Goal: Task Accomplishment & Management: Use online tool/utility

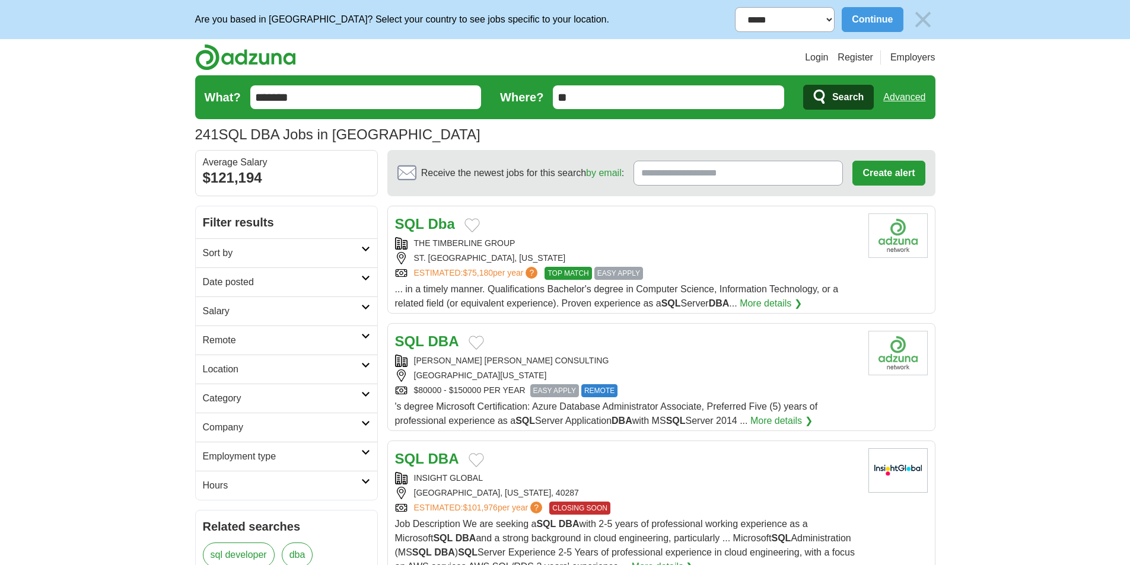
click at [299, 251] on h2 "Sort by" at bounding box center [282, 253] width 158 height 14
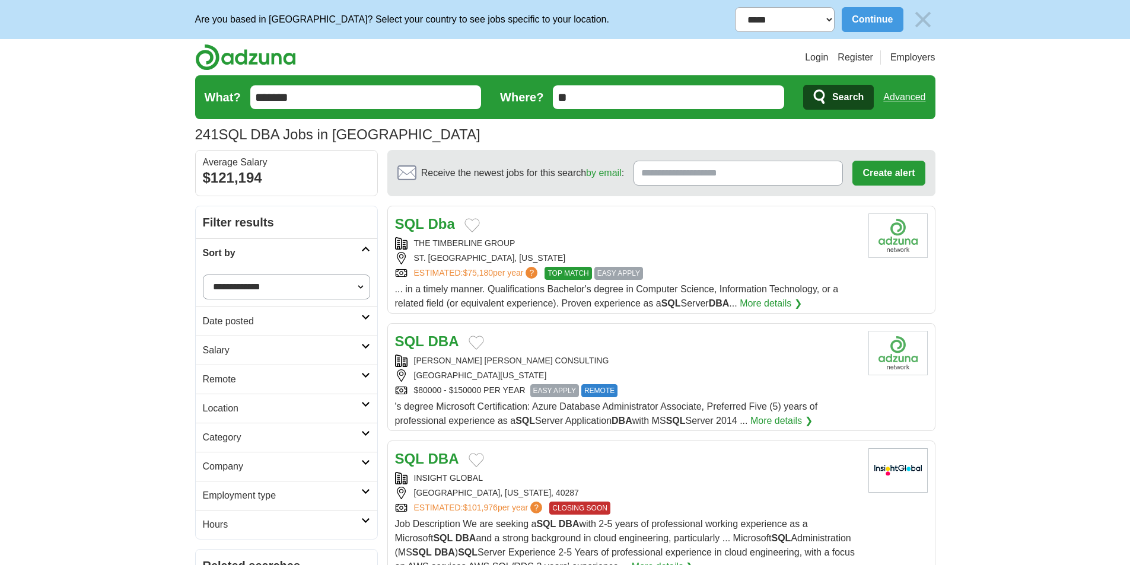
click at [299, 251] on h2 "Sort by" at bounding box center [282, 253] width 158 height 14
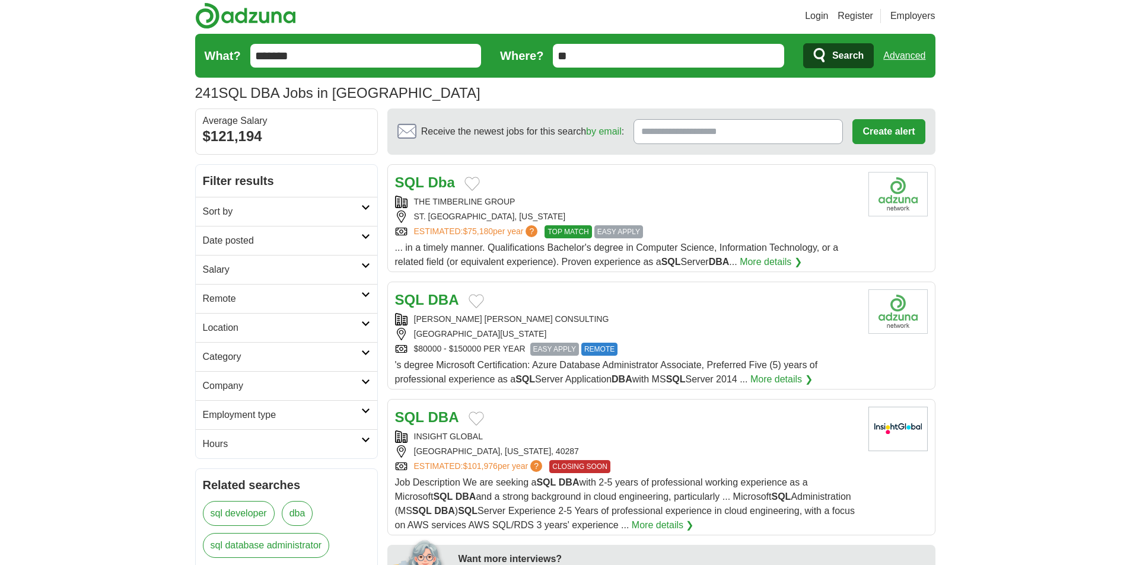
scroll to position [59, 0]
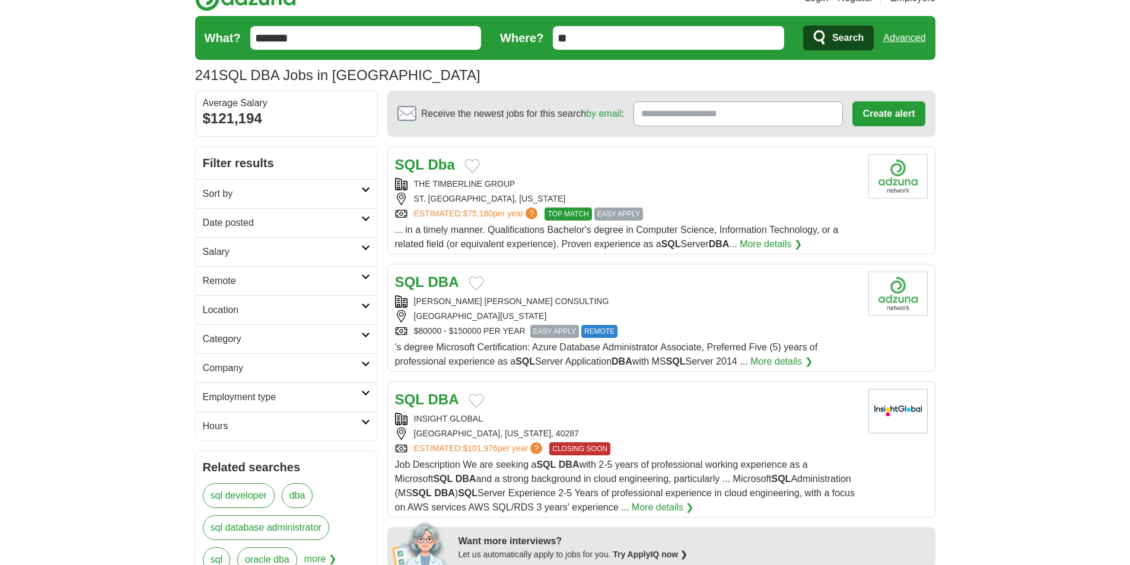
click at [311, 223] on h2 "Date posted" at bounding box center [282, 223] width 158 height 14
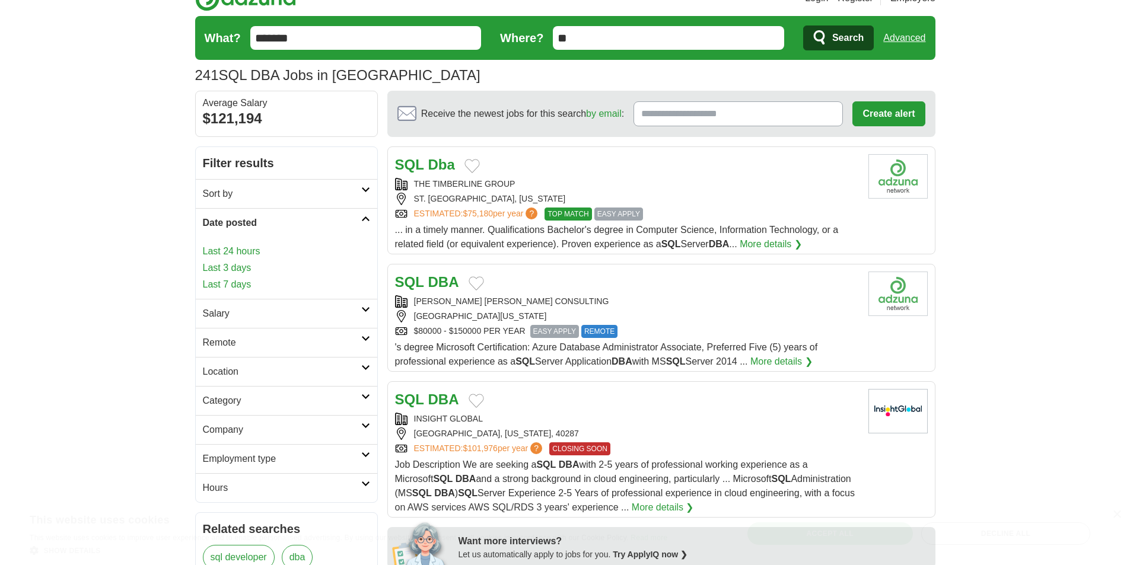
click at [237, 250] on link "Last 24 hours" at bounding box center [286, 251] width 167 height 14
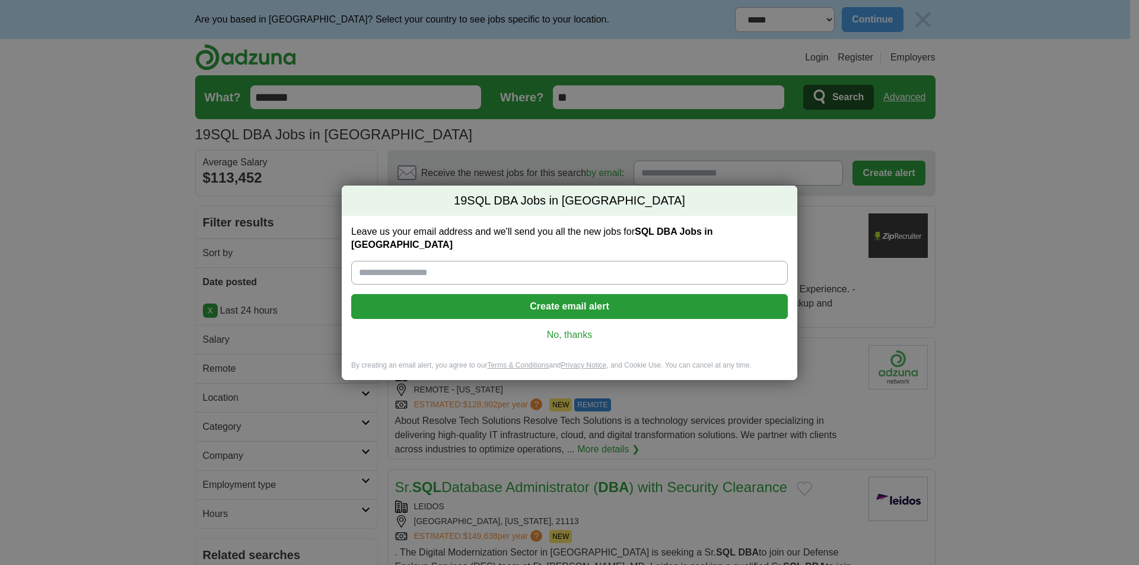
click at [569, 329] on link "No, thanks" at bounding box center [570, 335] width 418 height 13
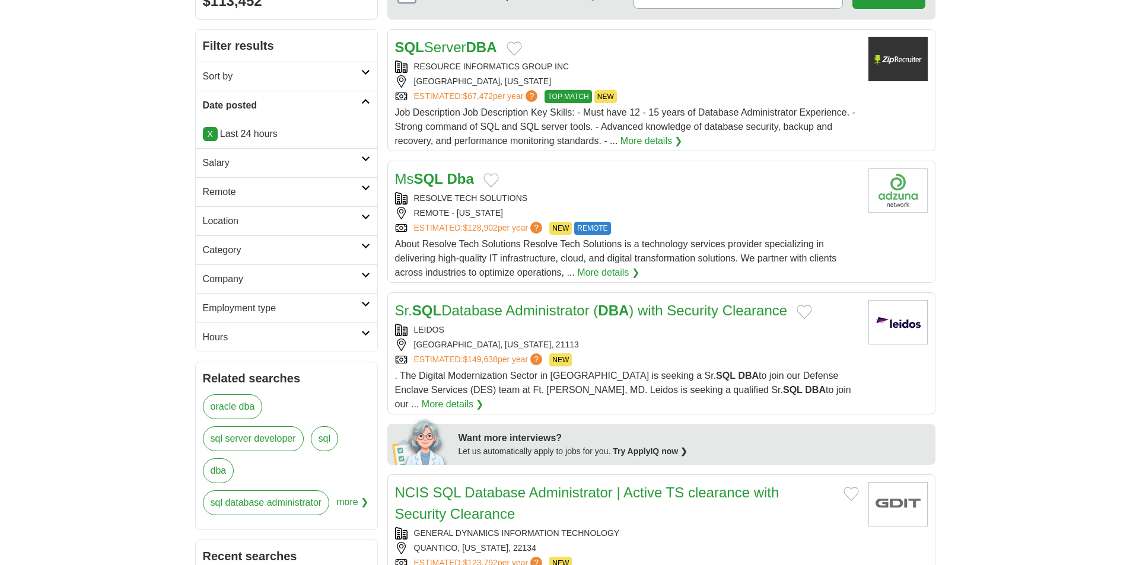
scroll to position [178, 0]
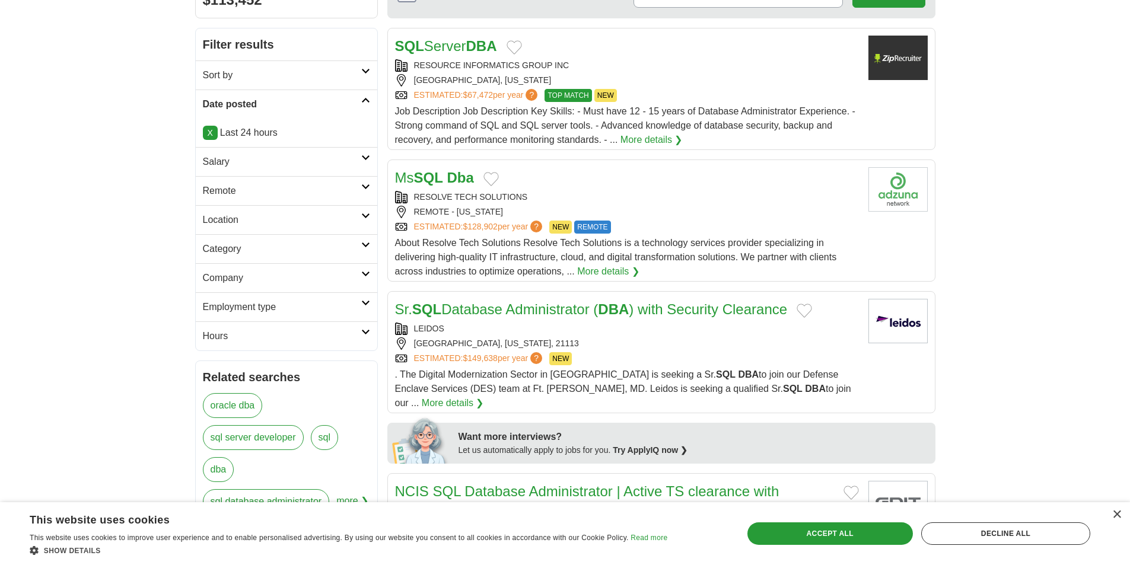
click at [284, 249] on h2 "Category" at bounding box center [282, 249] width 158 height 14
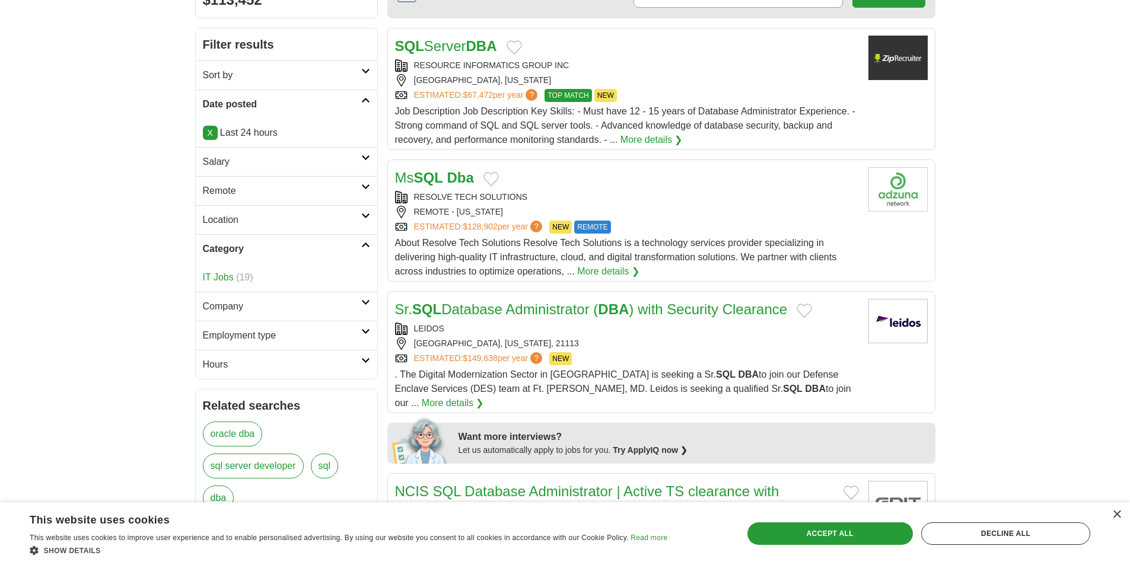
click at [284, 249] on h2 "Category" at bounding box center [282, 249] width 158 height 14
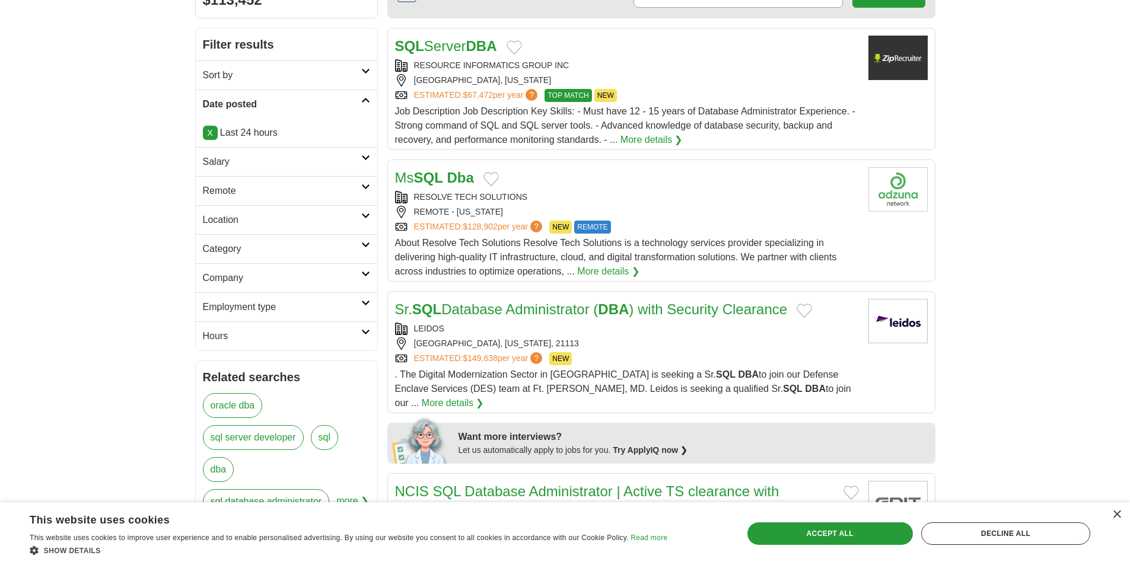
click at [282, 275] on h2 "Company" at bounding box center [282, 278] width 158 height 14
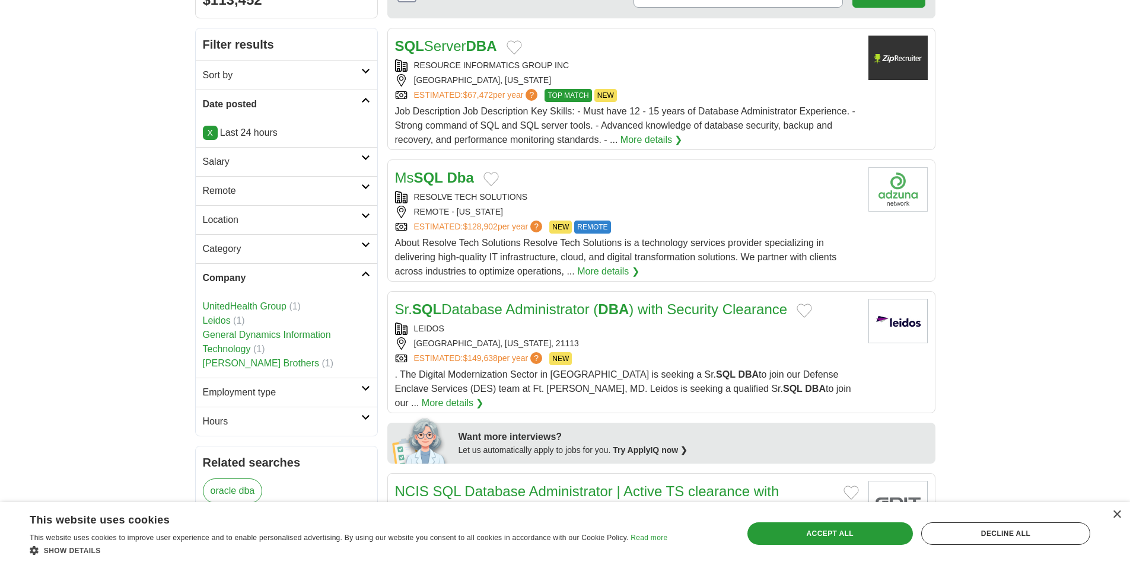
click at [282, 275] on h2 "Company" at bounding box center [282, 278] width 158 height 14
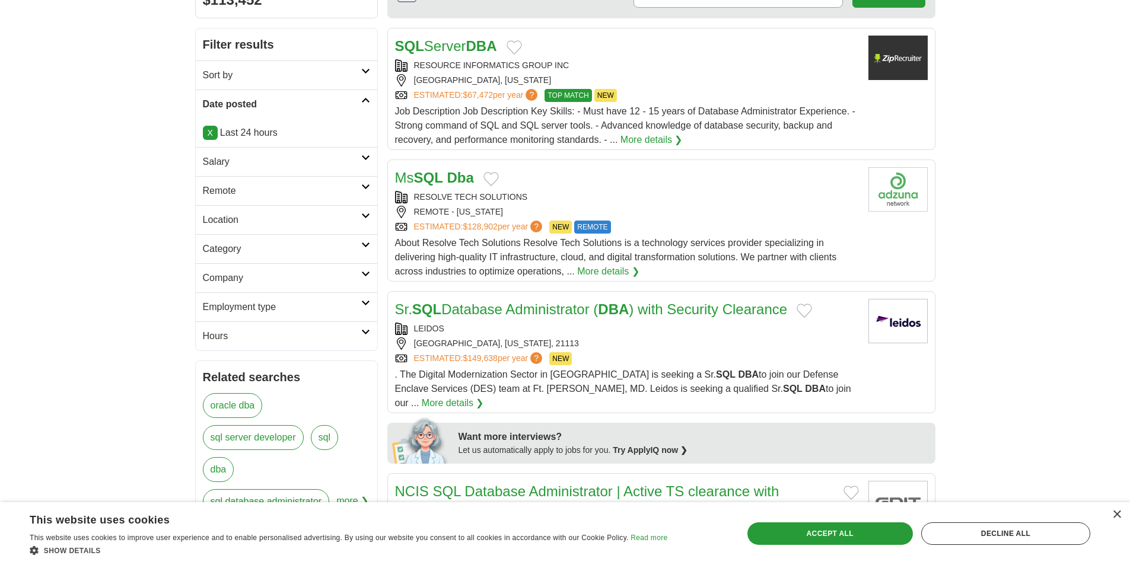
click at [282, 307] on h2 "Employment type" at bounding box center [282, 307] width 158 height 14
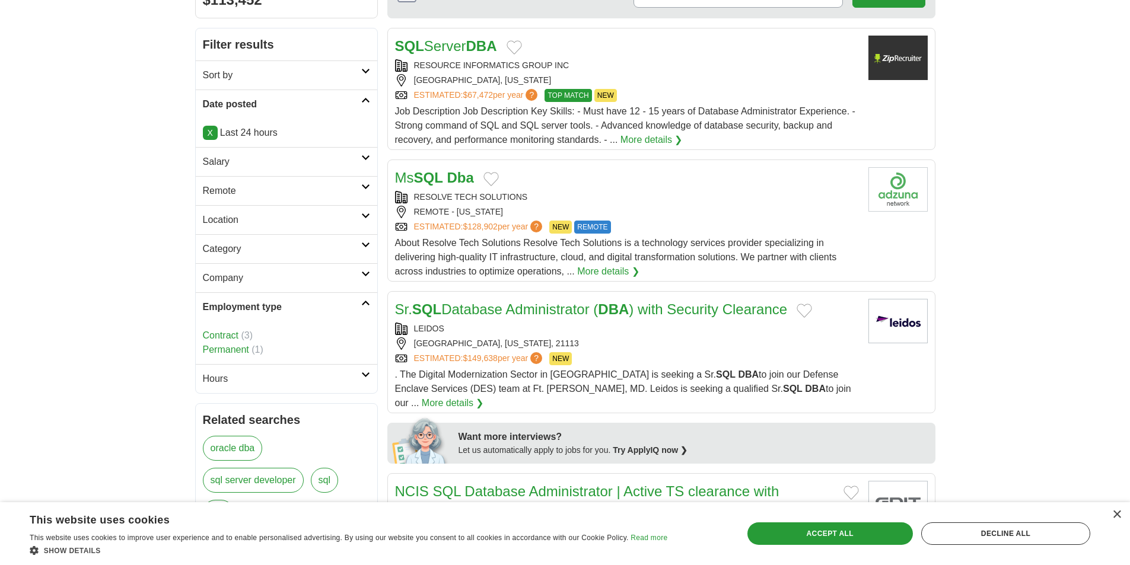
click at [223, 337] on link "Contract" at bounding box center [221, 335] width 36 height 10
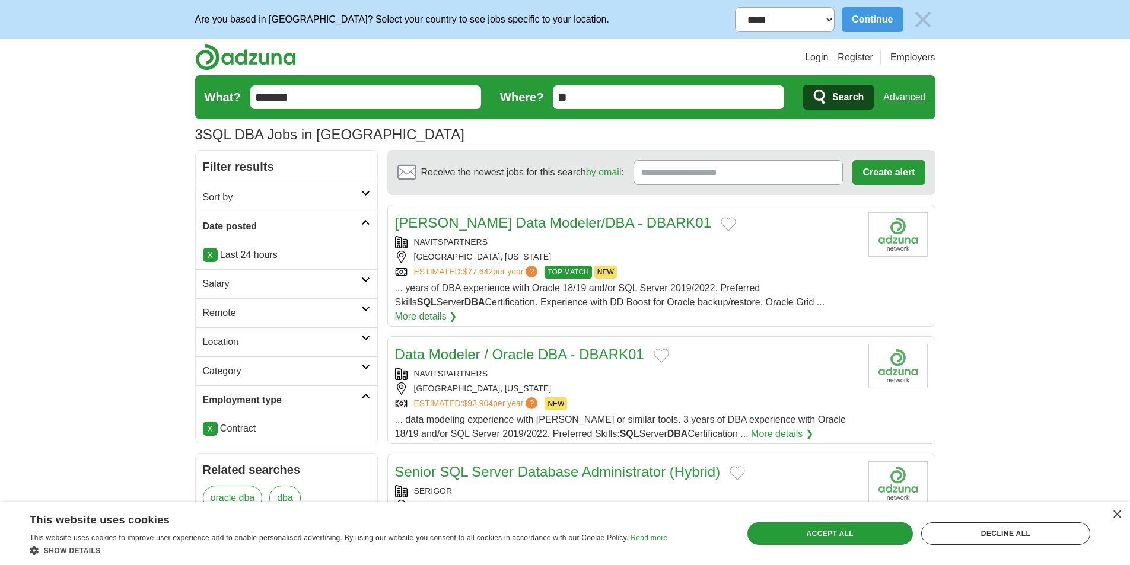
click at [327, 97] on input "*******" at bounding box center [365, 97] width 231 height 24
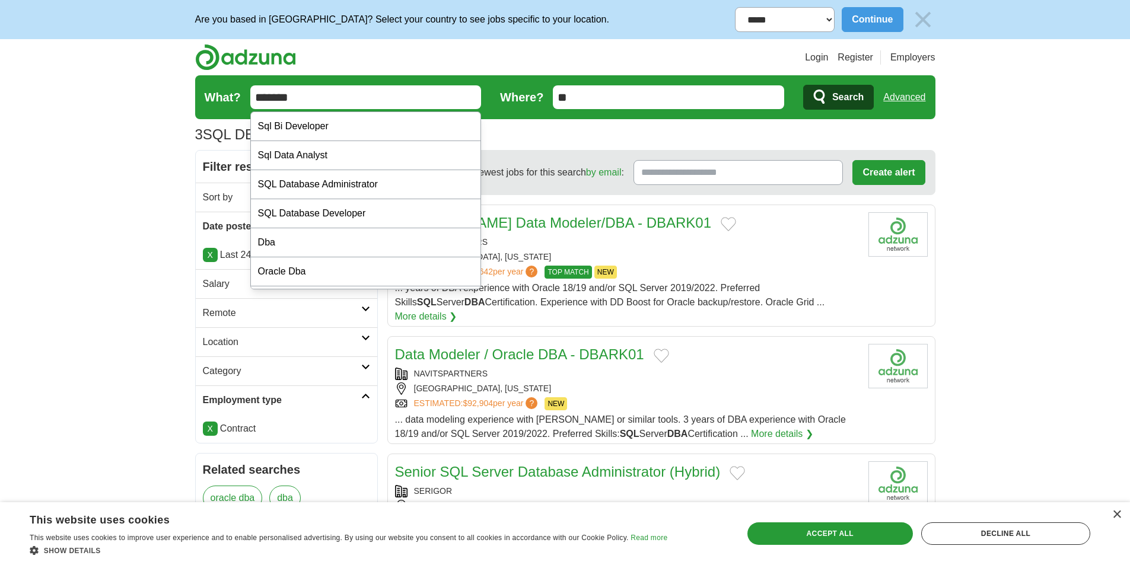
click at [327, 97] on input "*******" at bounding box center [365, 97] width 231 height 24
type input "**********"
click at [803, 85] on button "Search" at bounding box center [838, 97] width 71 height 25
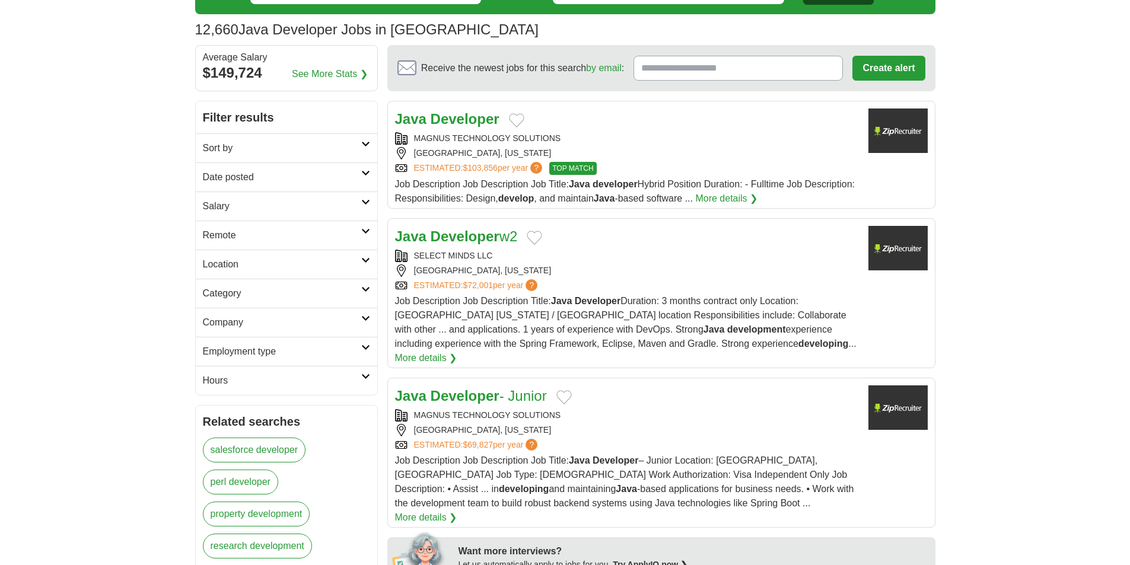
scroll to position [119, 0]
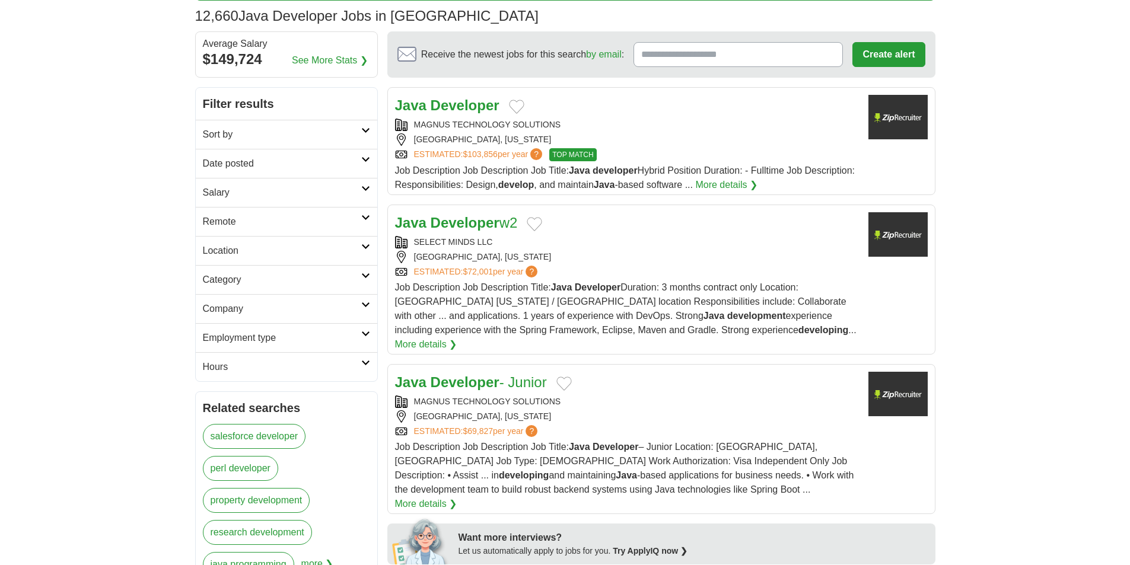
click at [333, 134] on h2 "Sort by" at bounding box center [282, 135] width 158 height 14
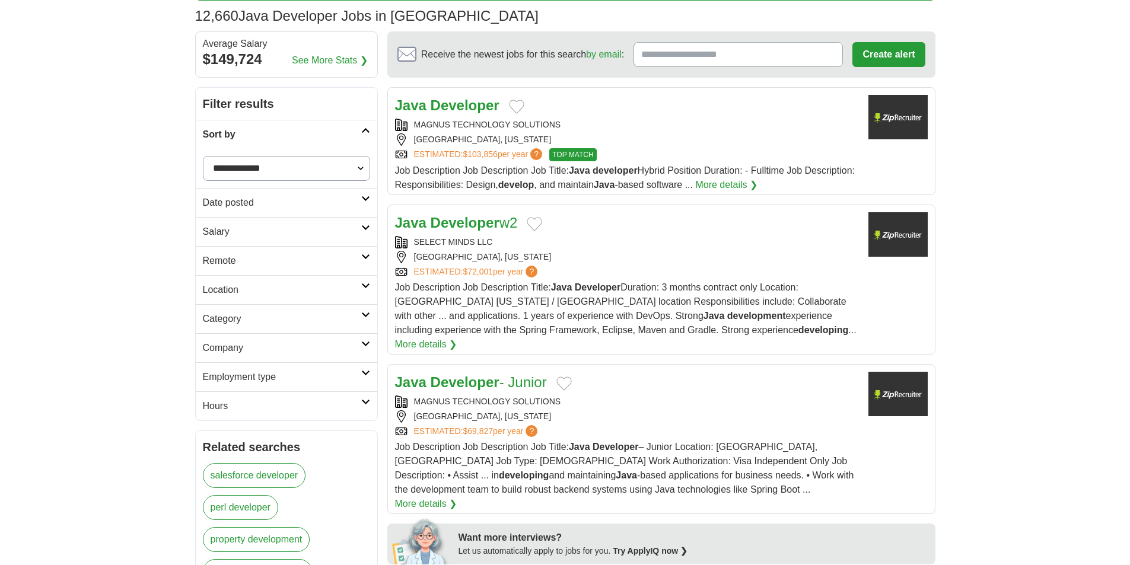
click at [257, 203] on h2 "Date posted" at bounding box center [282, 203] width 158 height 14
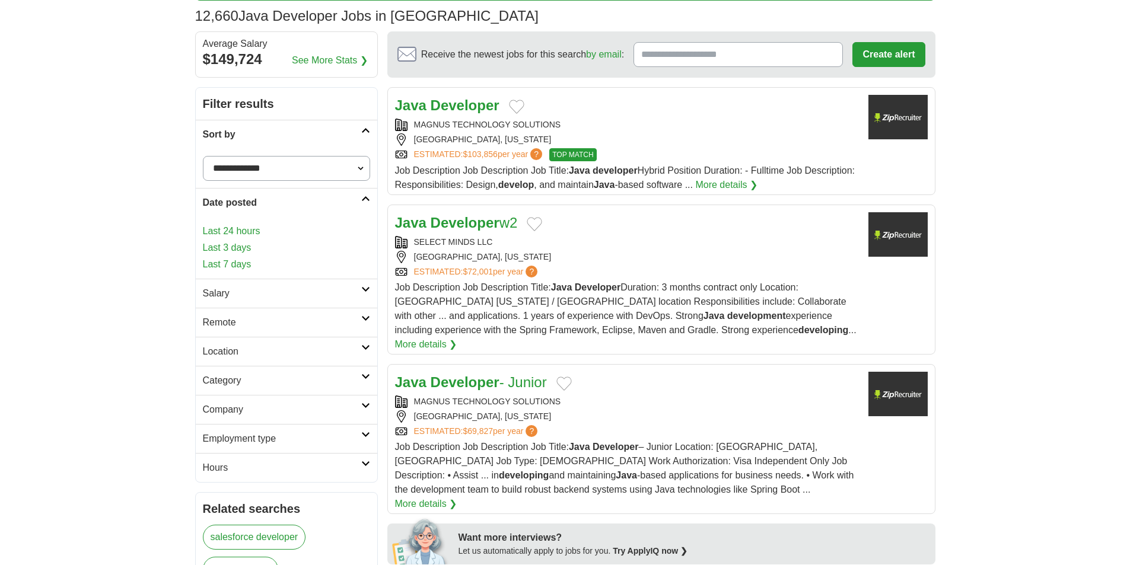
click at [232, 231] on link "Last 24 hours" at bounding box center [286, 231] width 167 height 14
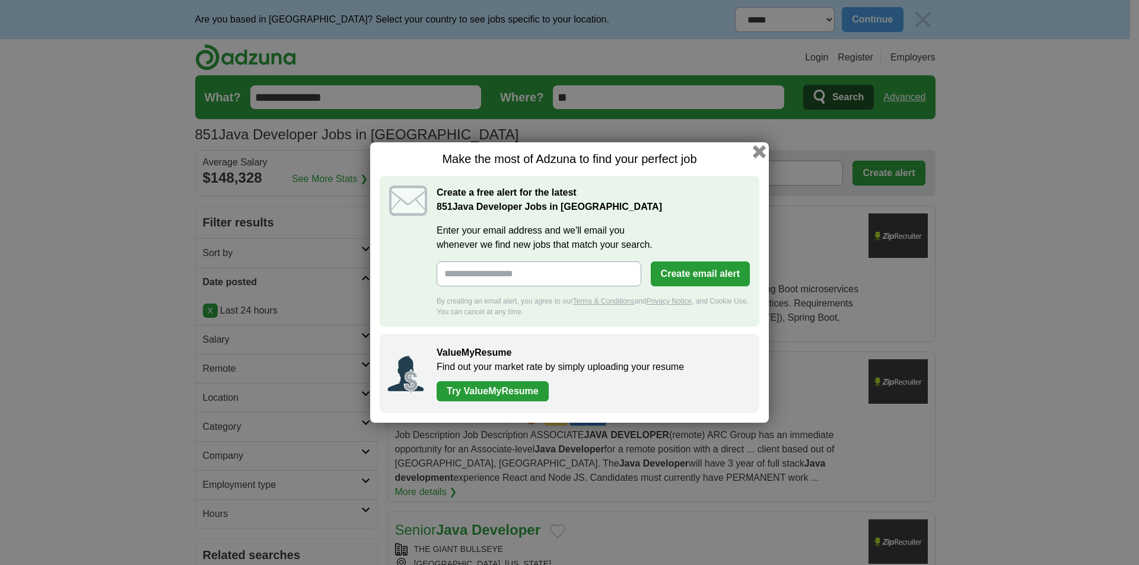
click at [760, 151] on button "button" at bounding box center [759, 151] width 13 height 13
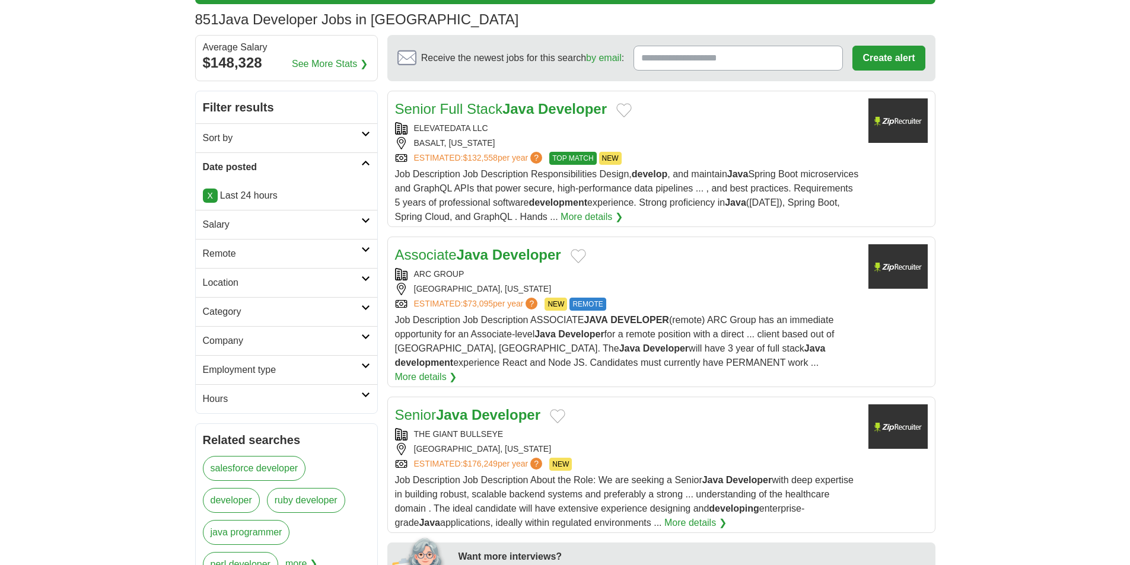
scroll to position [119, 0]
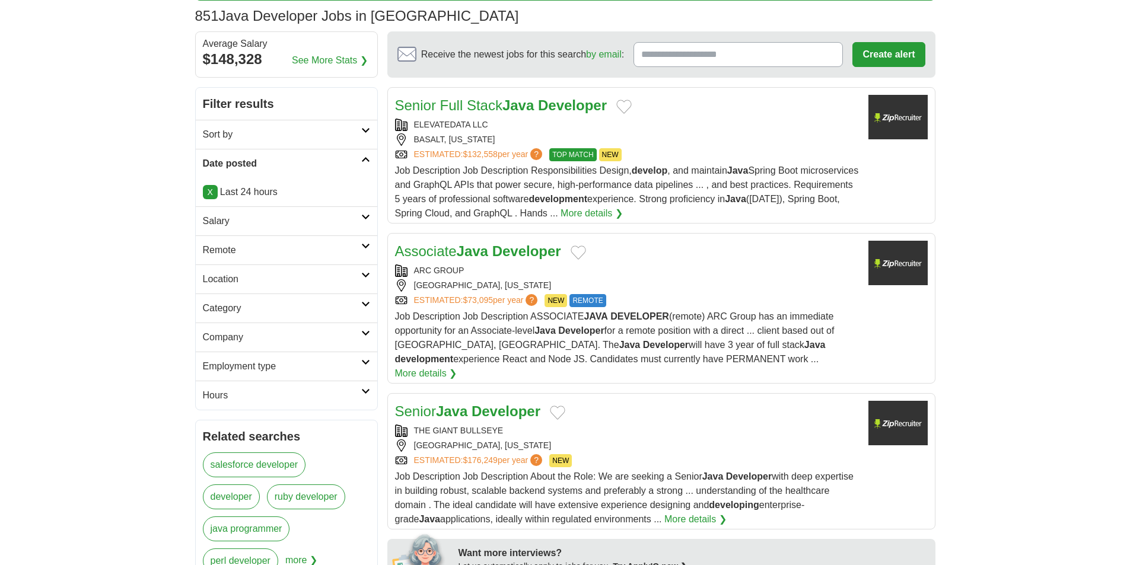
click at [272, 304] on h2 "Category" at bounding box center [282, 308] width 158 height 14
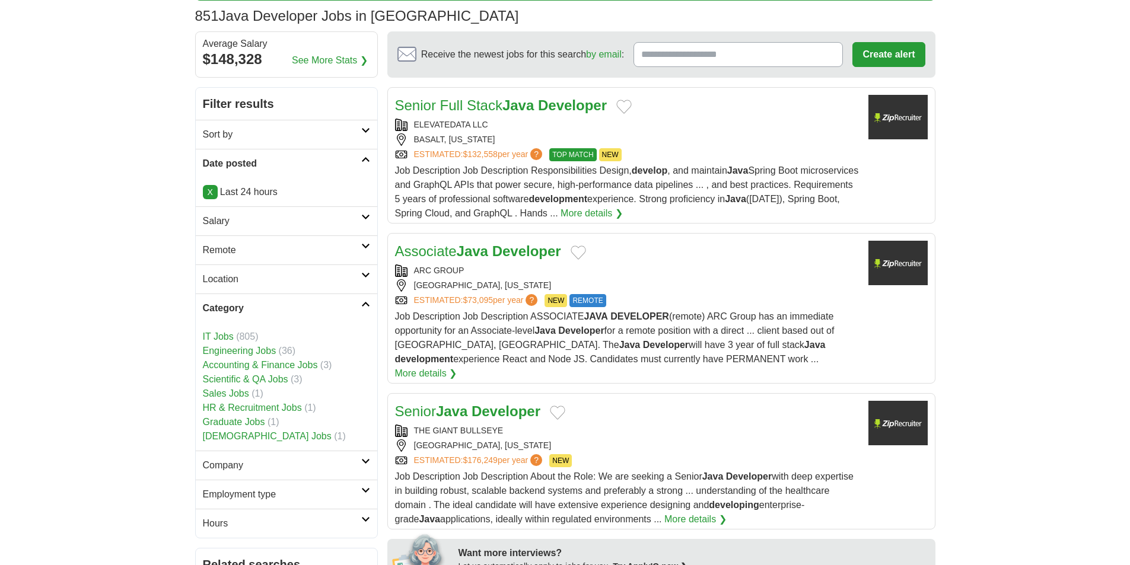
click at [282, 288] on link "Location" at bounding box center [287, 279] width 182 height 29
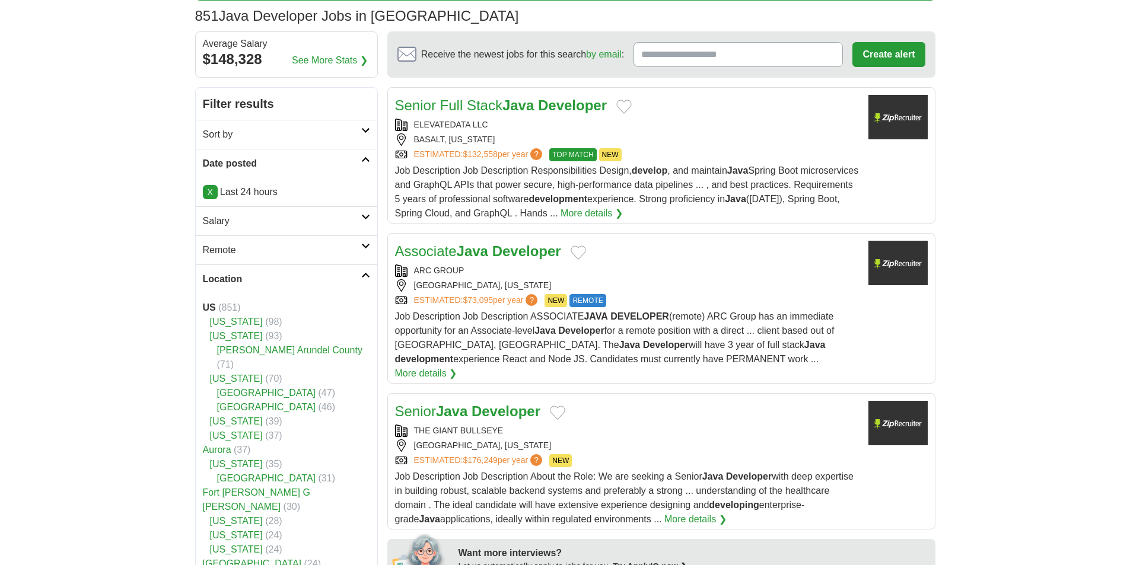
click at [289, 273] on h2 "Location" at bounding box center [282, 279] width 158 height 14
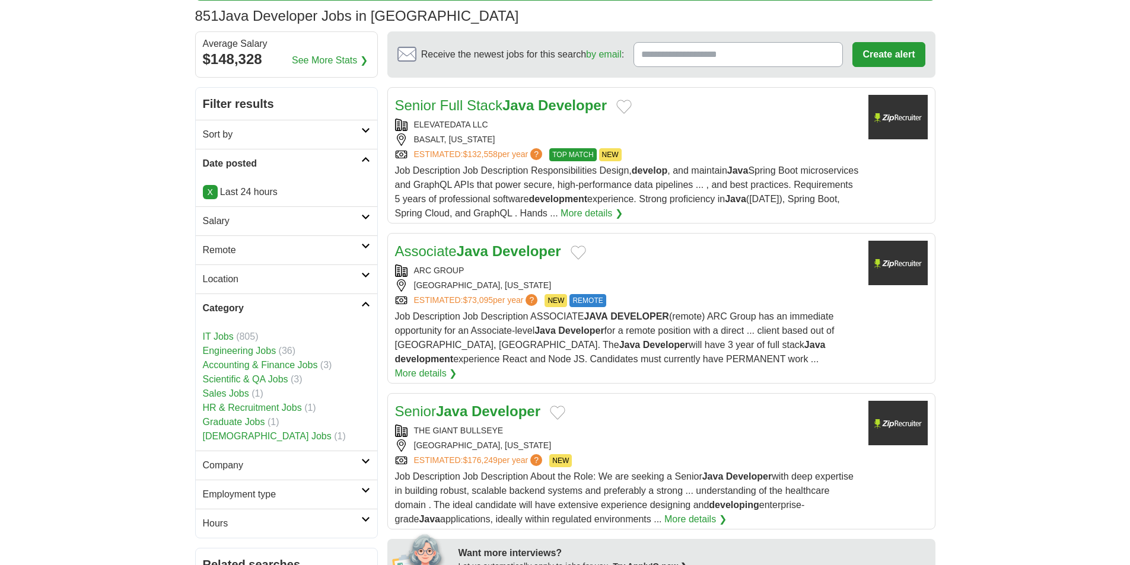
click at [288, 310] on h2 "Category" at bounding box center [282, 308] width 158 height 14
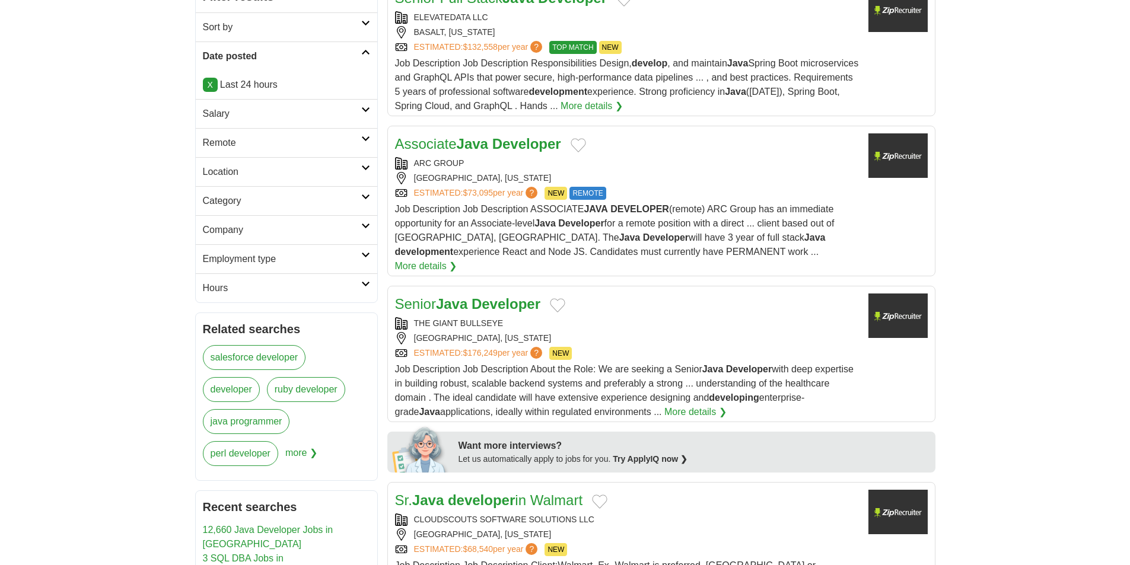
scroll to position [237, 0]
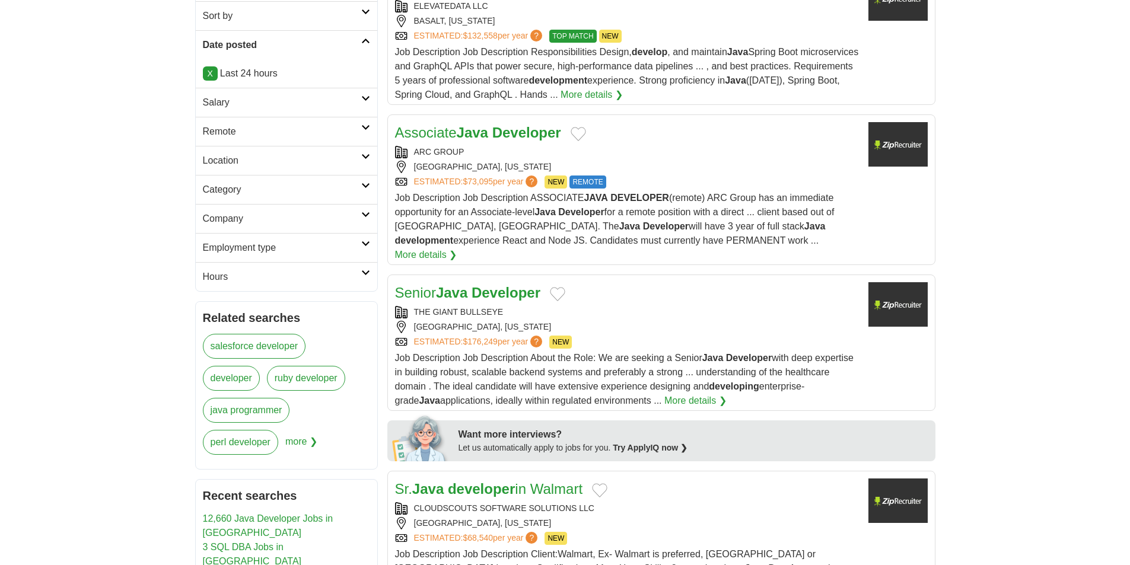
click at [297, 224] on h2 "Company" at bounding box center [282, 219] width 158 height 14
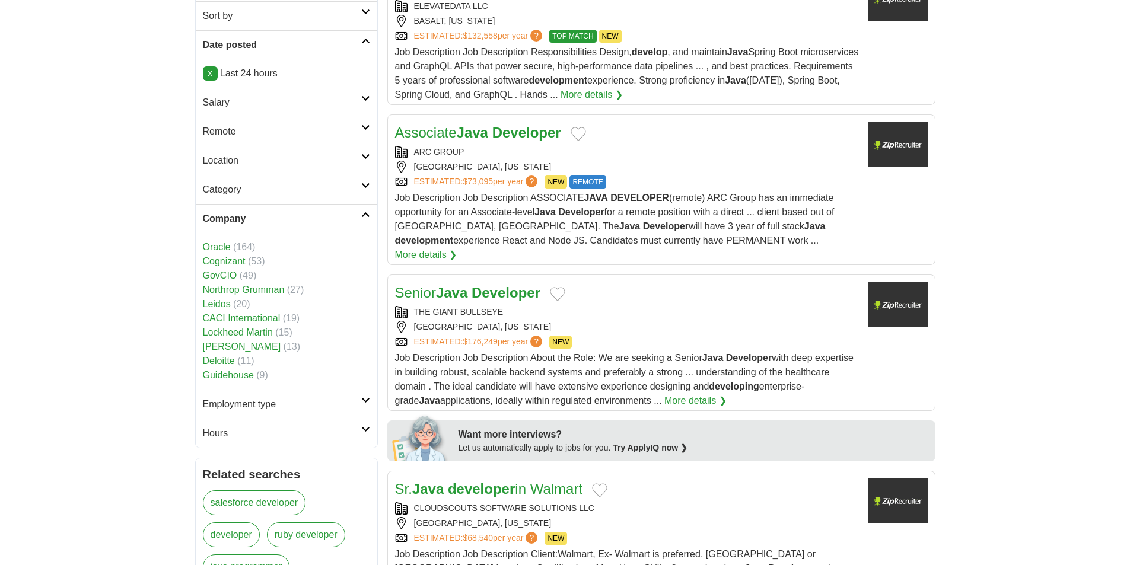
click at [298, 225] on h2 "Company" at bounding box center [282, 219] width 158 height 14
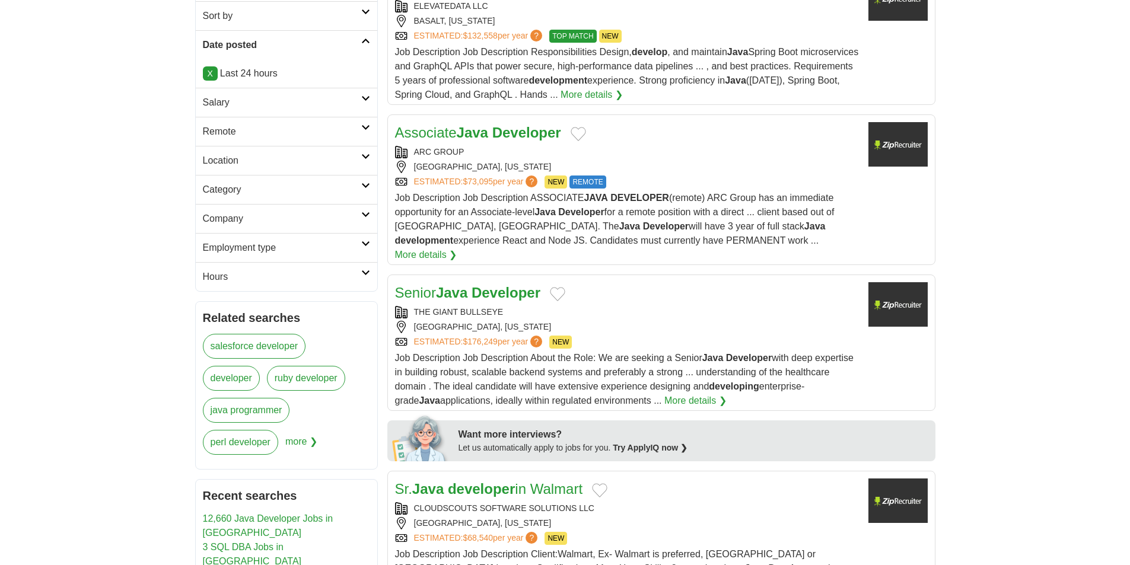
click at [287, 284] on h2 "Hours" at bounding box center [282, 277] width 158 height 14
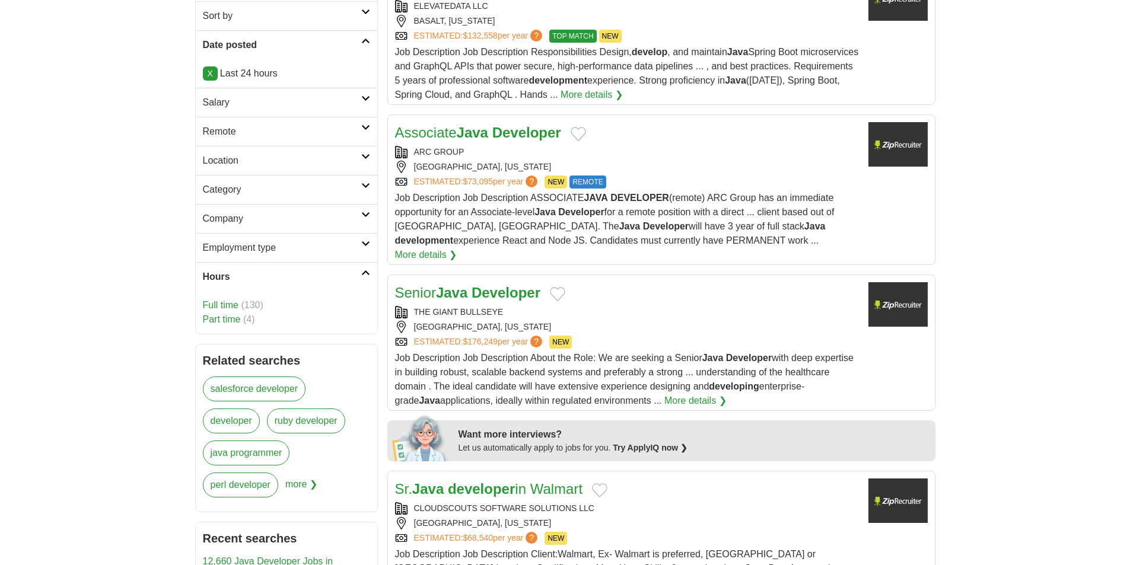
click at [237, 321] on link "Part time" at bounding box center [222, 319] width 38 height 10
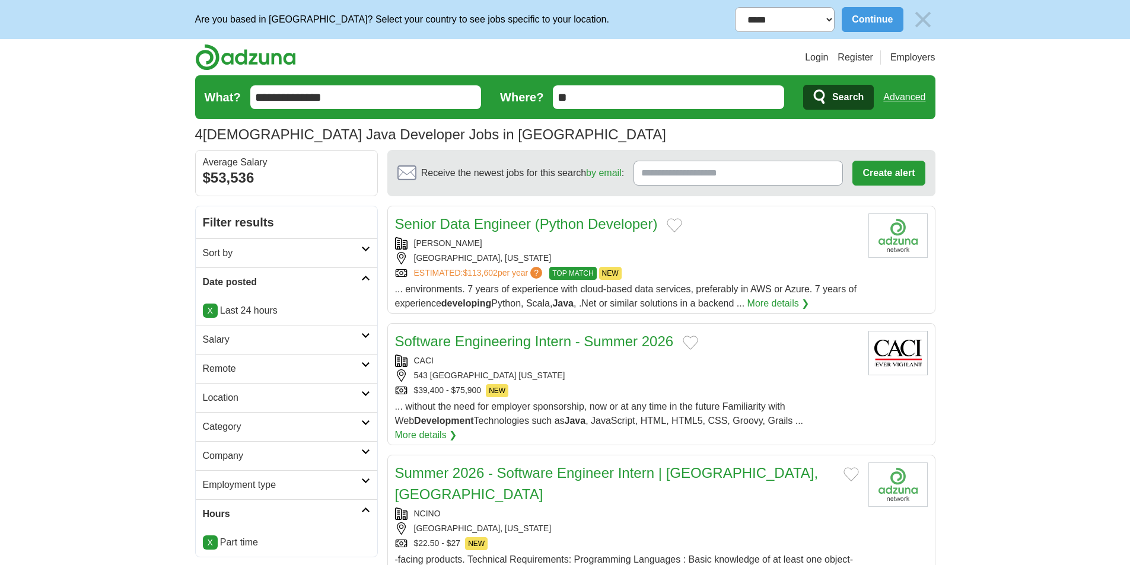
click at [279, 368] on h2 "Remote" at bounding box center [282, 369] width 158 height 14
click at [284, 361] on link "Remote" at bounding box center [287, 368] width 182 height 29
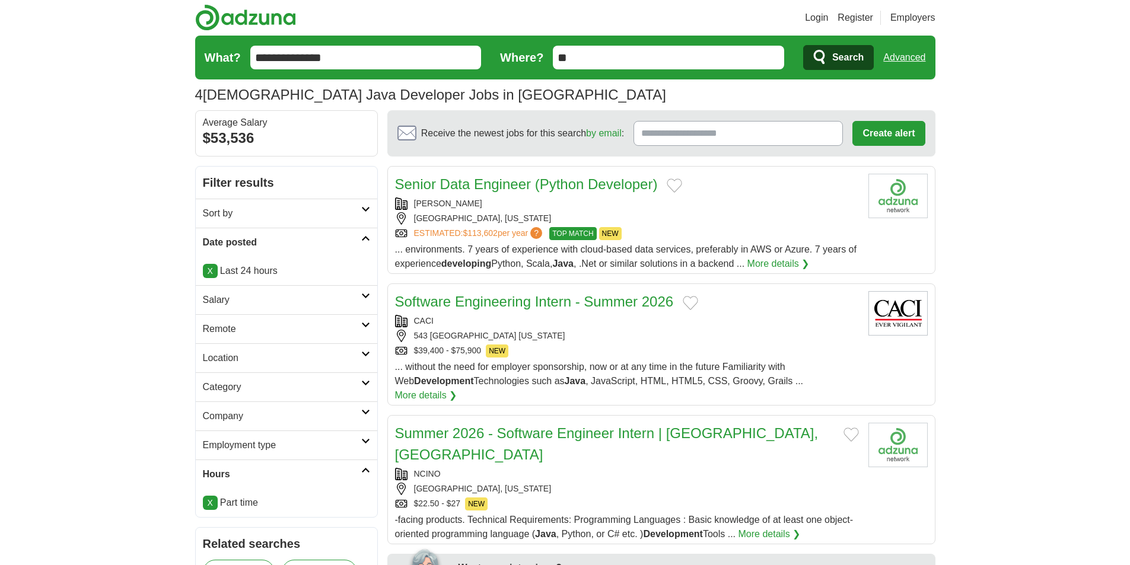
scroll to position [59, 0]
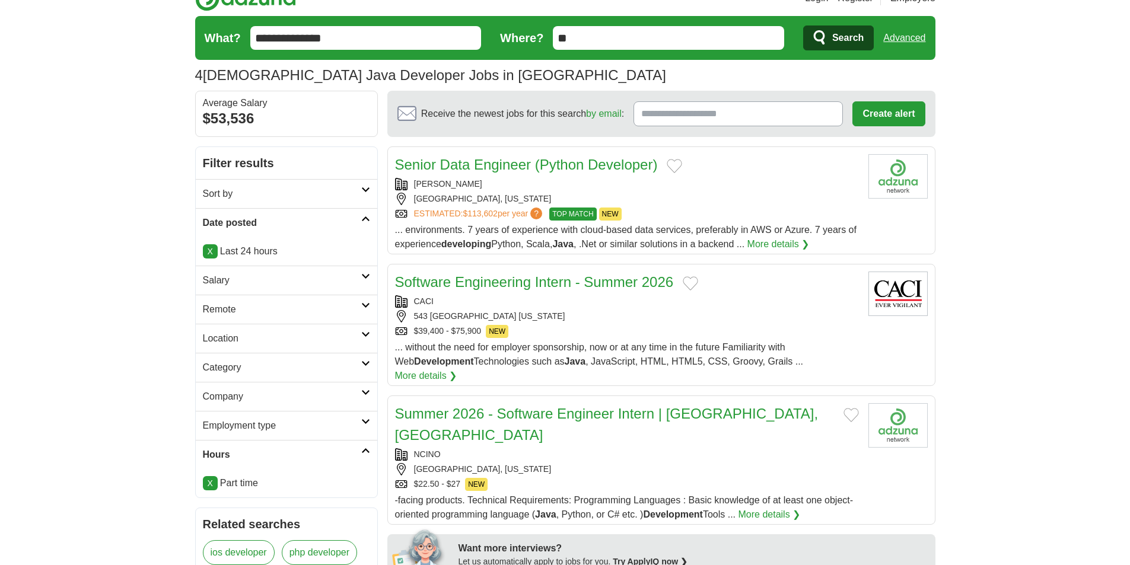
click at [344, 190] on h2 "Sort by" at bounding box center [282, 194] width 158 height 14
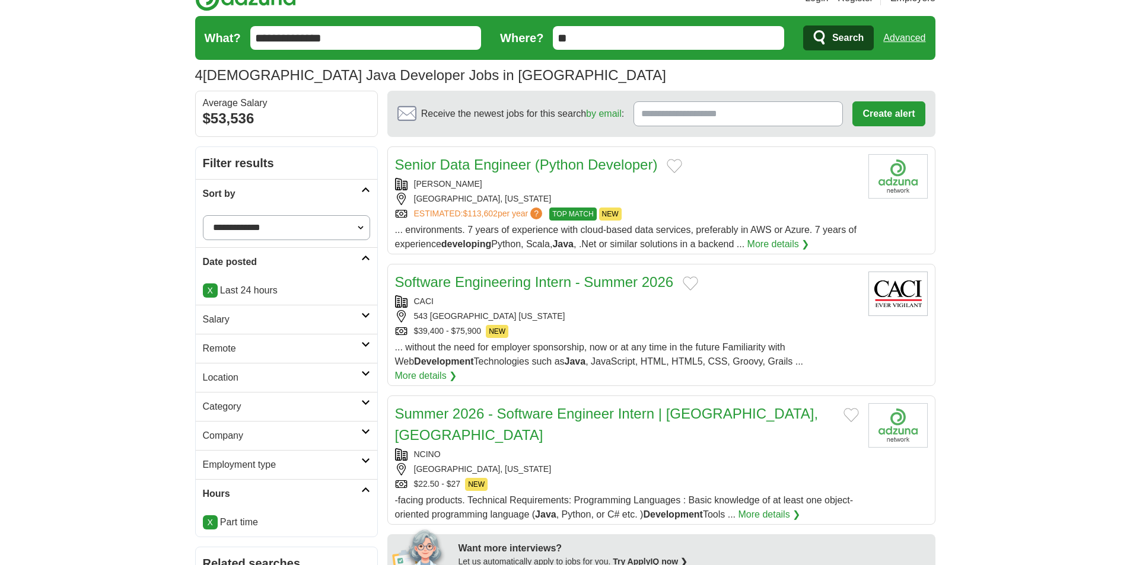
click at [344, 190] on h2 "Sort by" at bounding box center [282, 194] width 158 height 14
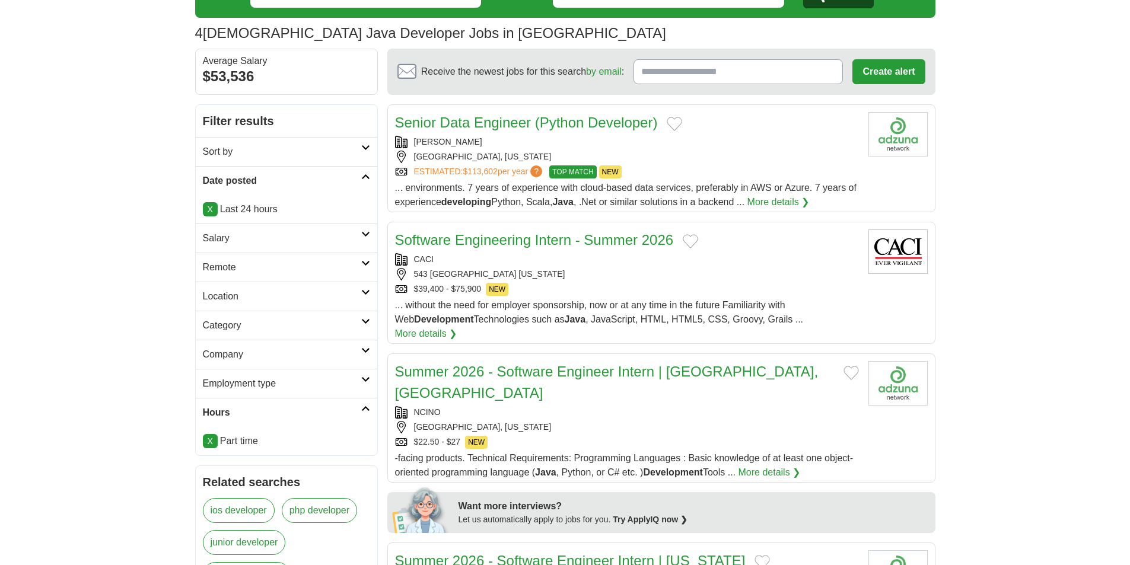
scroll to position [178, 0]
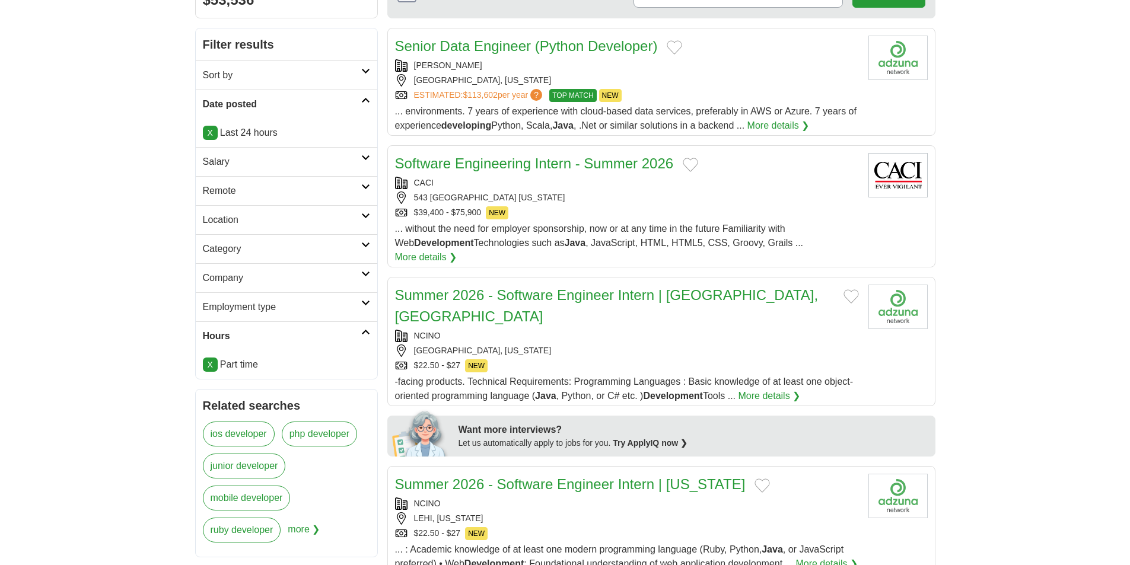
click at [315, 252] on h2 "Category" at bounding box center [282, 249] width 158 height 14
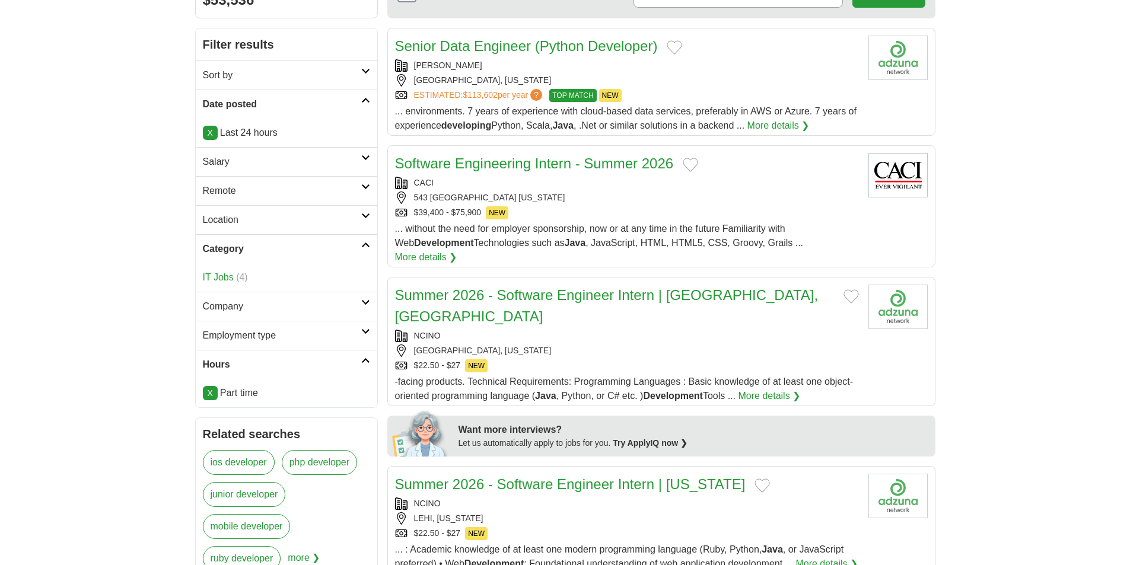
click at [315, 252] on h2 "Category" at bounding box center [282, 249] width 158 height 14
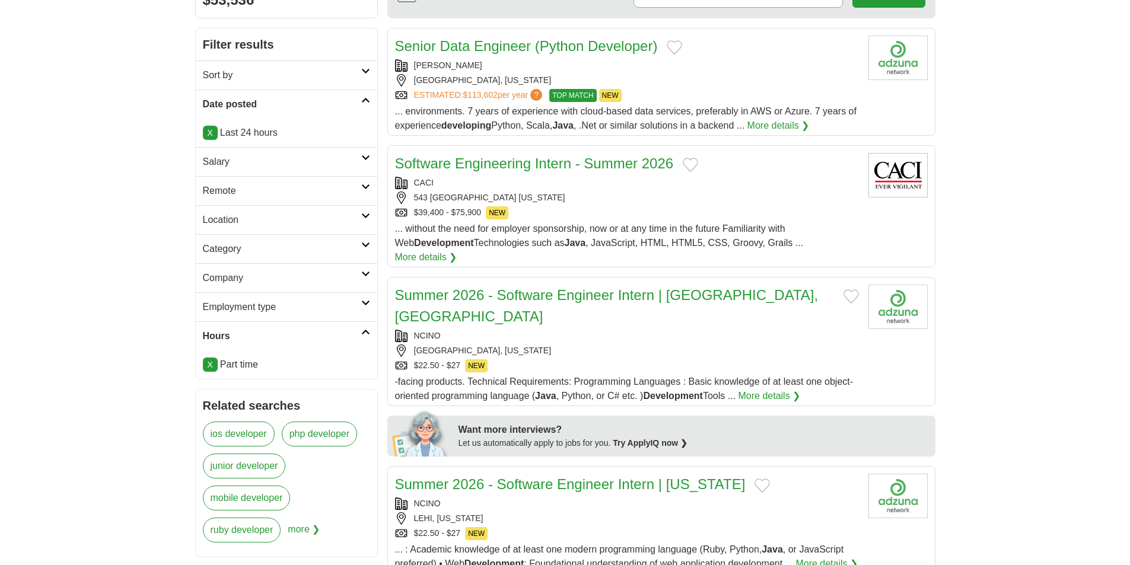
click at [317, 282] on h2 "Company" at bounding box center [282, 278] width 158 height 14
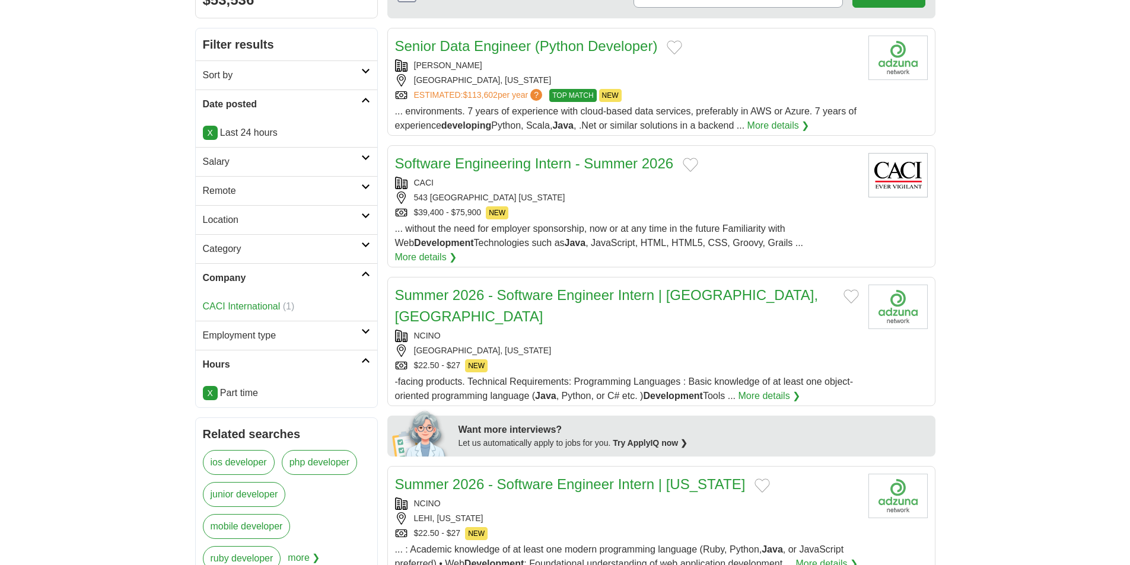
click at [318, 285] on h2 "Company" at bounding box center [282, 278] width 158 height 14
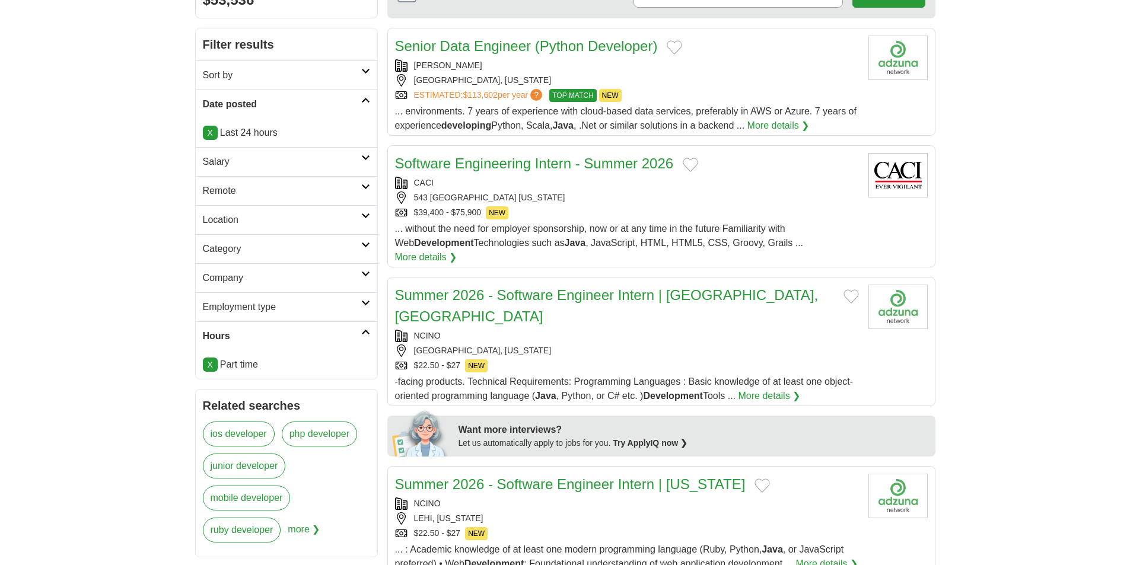
click at [323, 298] on link "Employment type" at bounding box center [287, 306] width 182 height 29
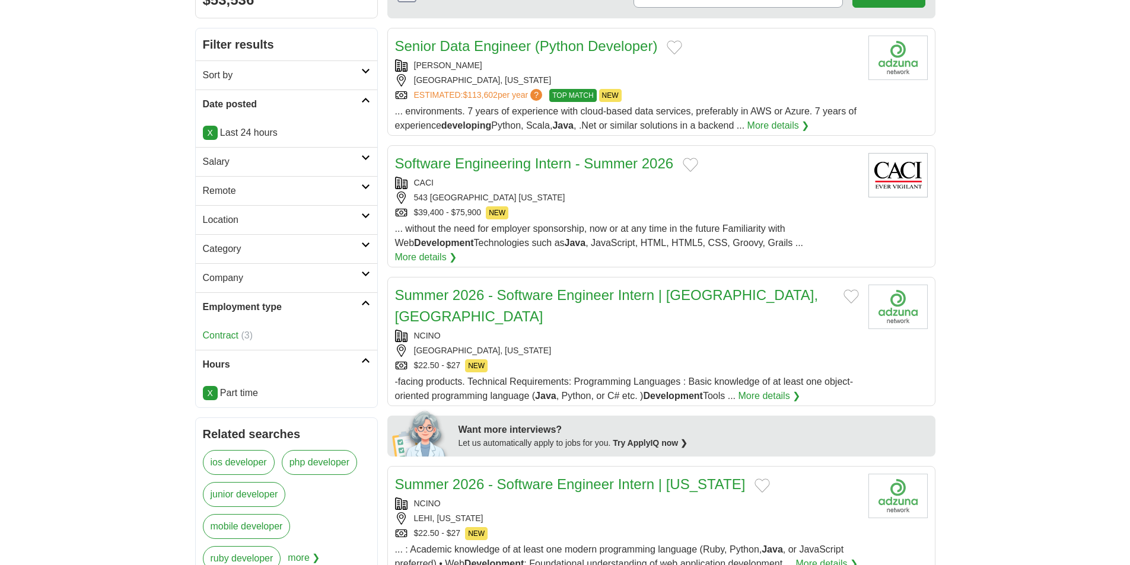
click at [323, 300] on link "Employment type" at bounding box center [287, 306] width 182 height 29
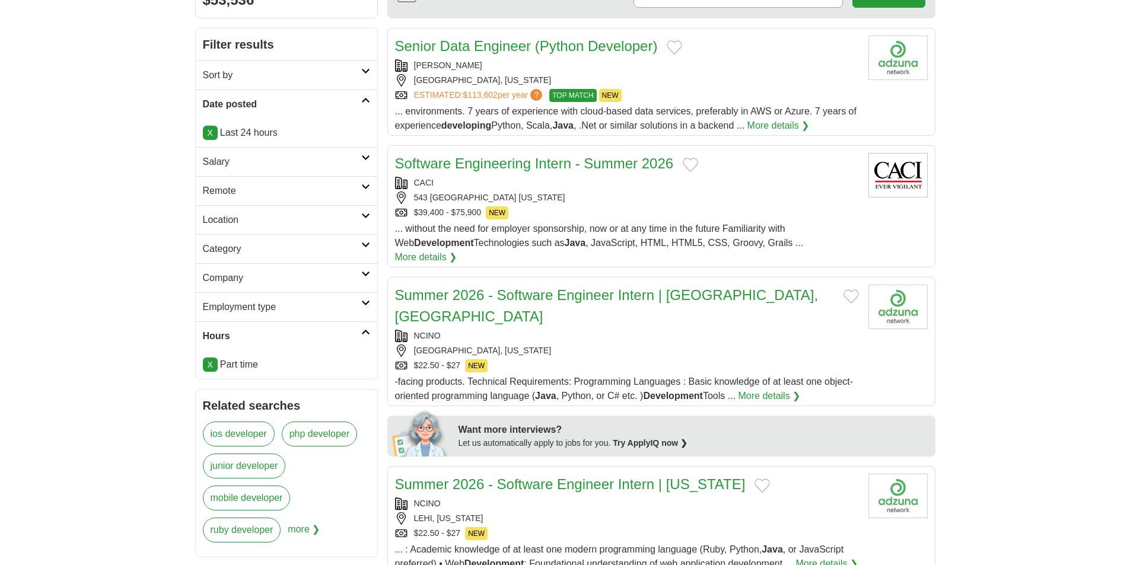
click at [323, 300] on link "Employment type" at bounding box center [287, 306] width 182 height 29
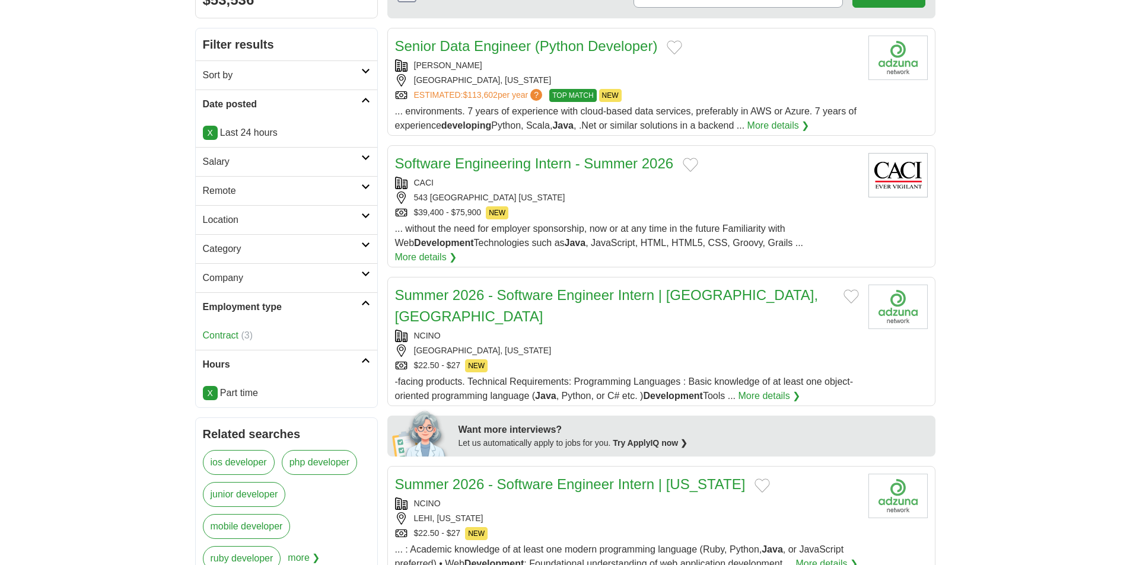
click at [237, 336] on link "Contract" at bounding box center [221, 335] width 36 height 10
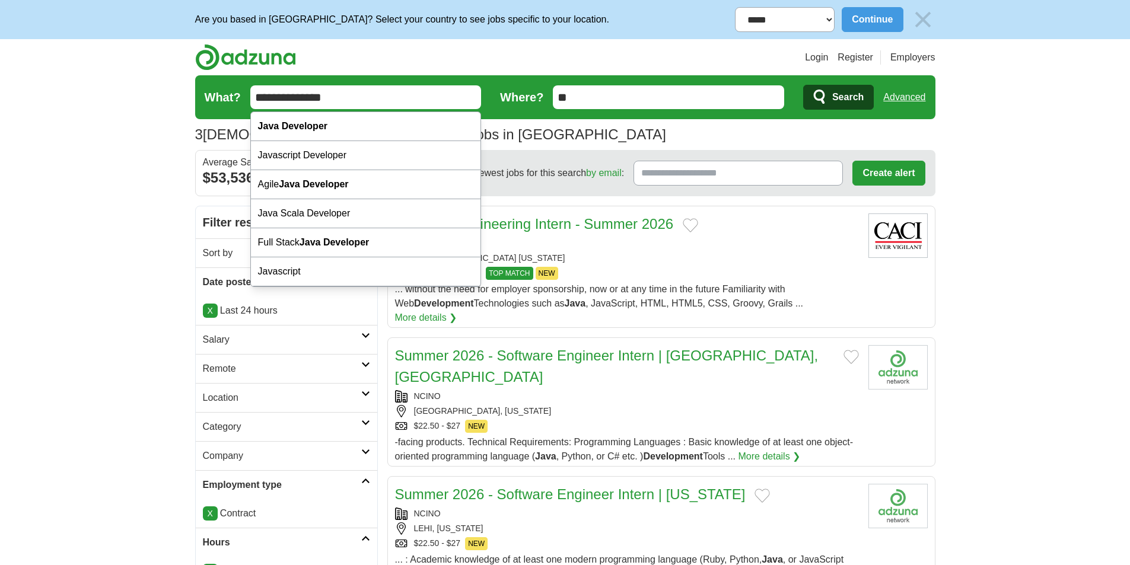
click at [416, 93] on input "**********" at bounding box center [365, 97] width 231 height 24
